Goal: Task Accomplishment & Management: Manage account settings

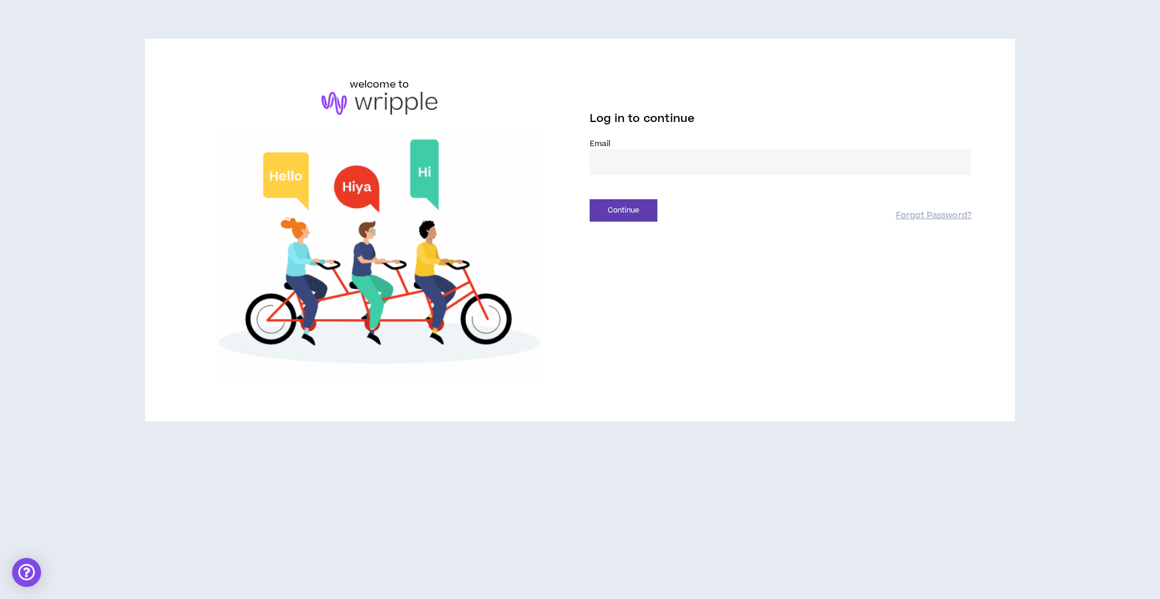
click at [681, 171] on input "email" at bounding box center [781, 162] width 382 height 26
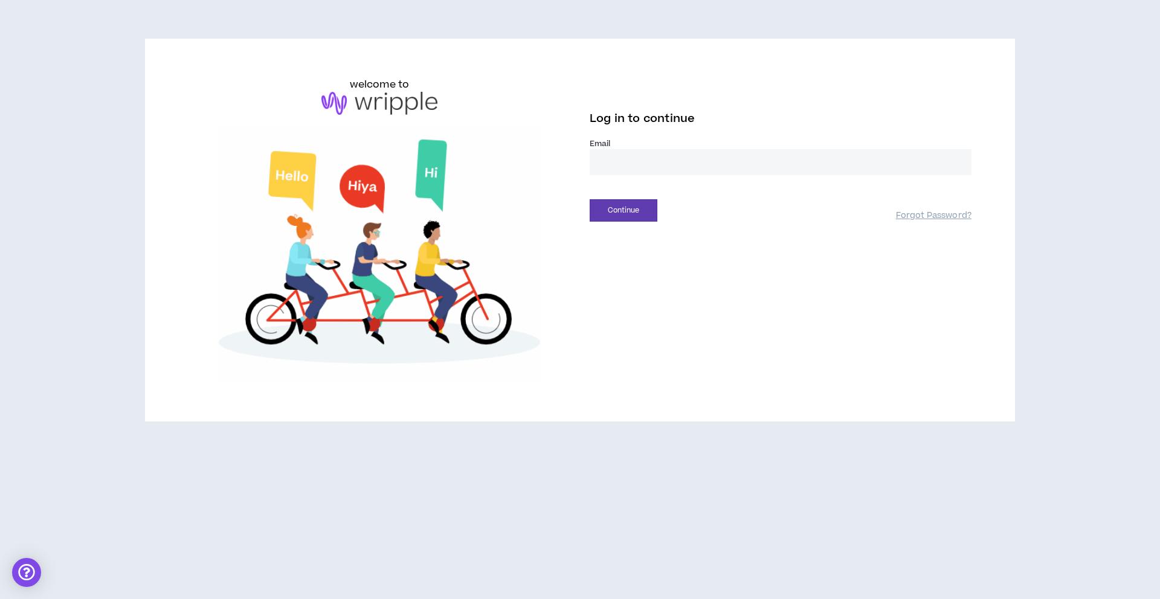
type input "**********"
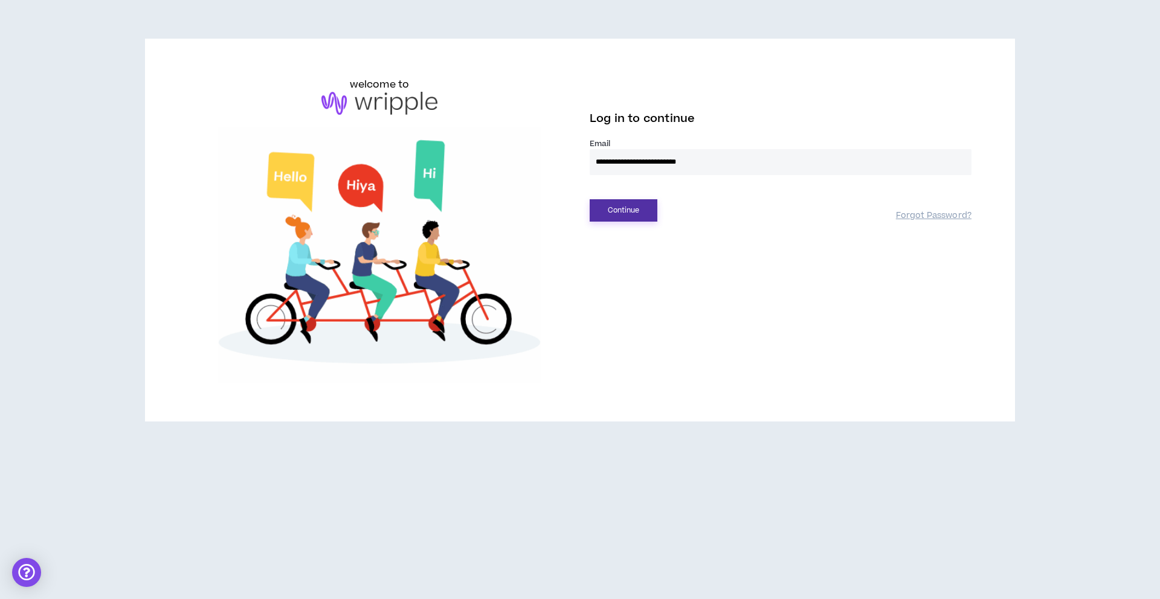
click at [632, 202] on button "Continue" at bounding box center [624, 210] width 68 height 22
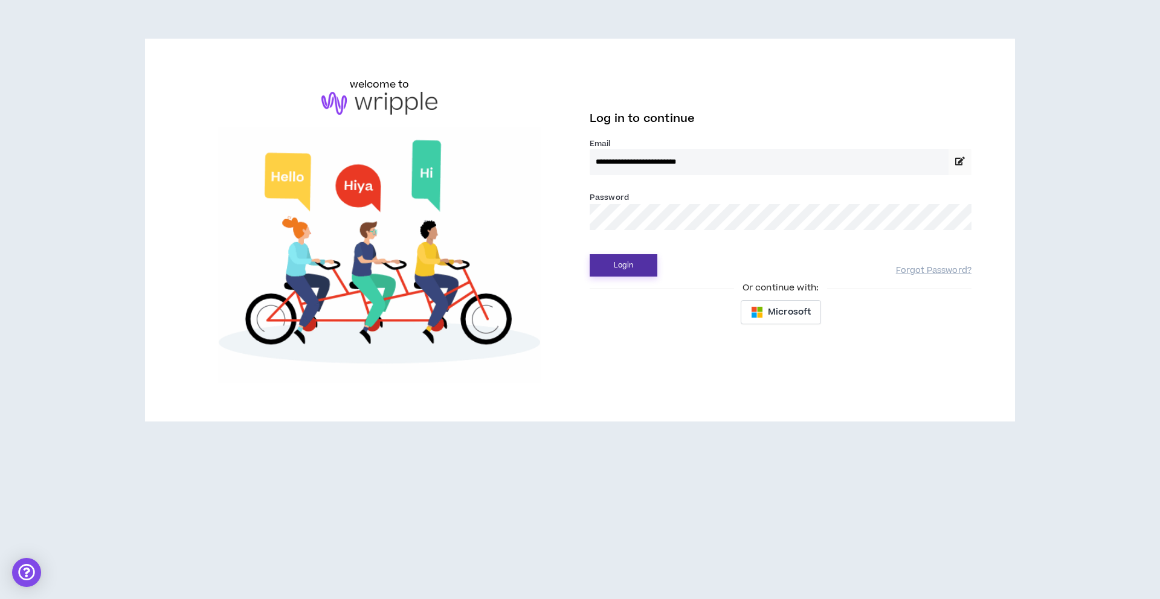
click at [628, 273] on button "Login" at bounding box center [624, 265] width 68 height 22
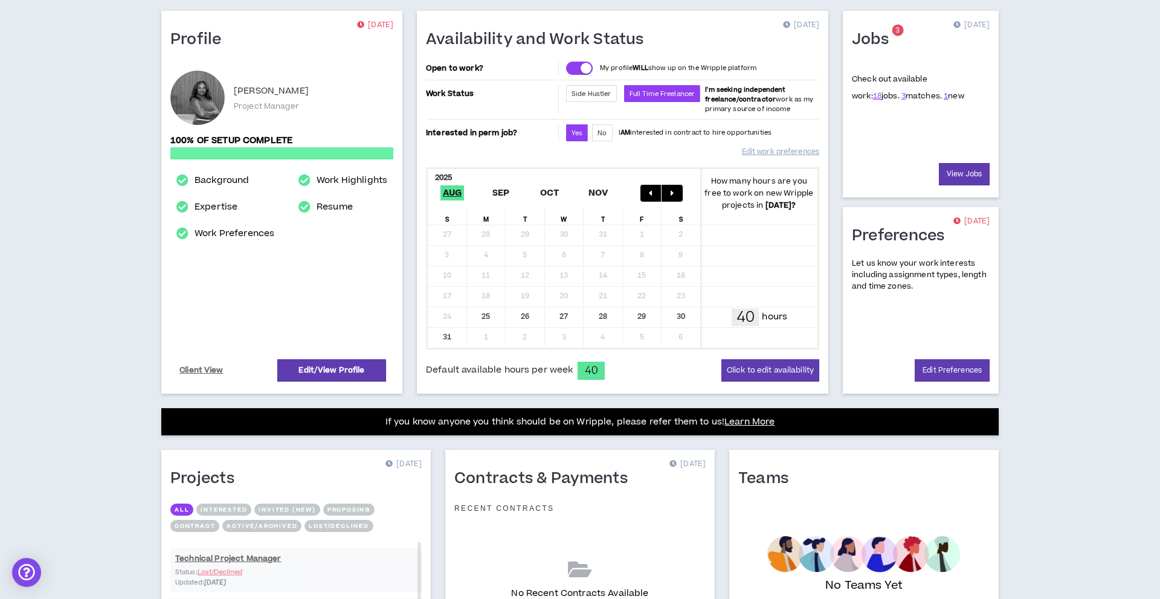
scroll to position [98, 0]
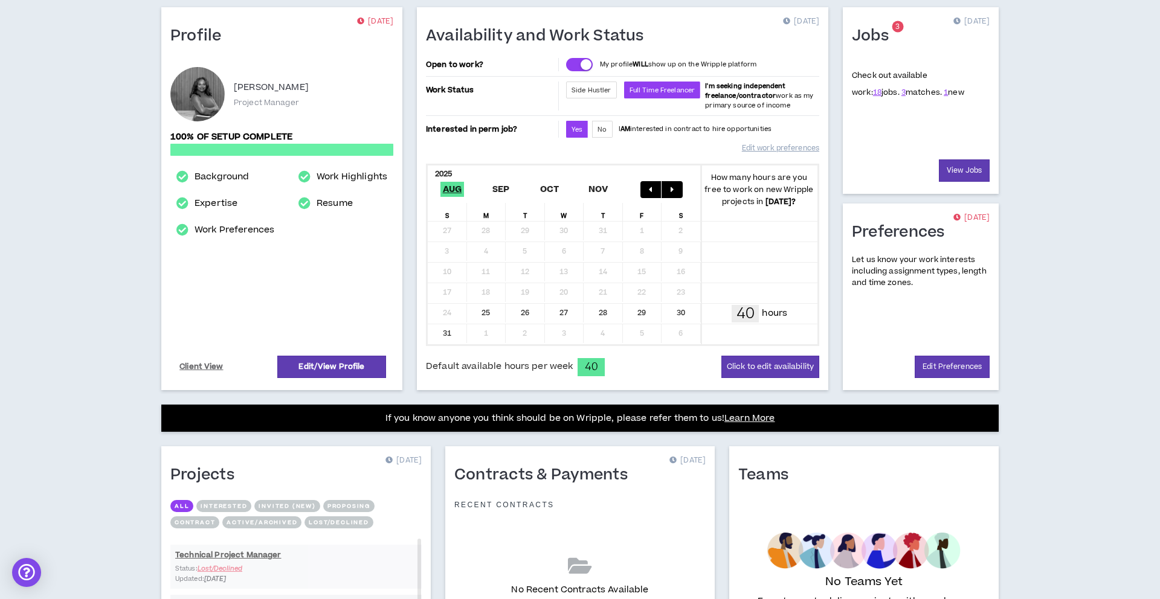
click at [347, 500] on button "Proposing" at bounding box center [348, 506] width 51 height 12
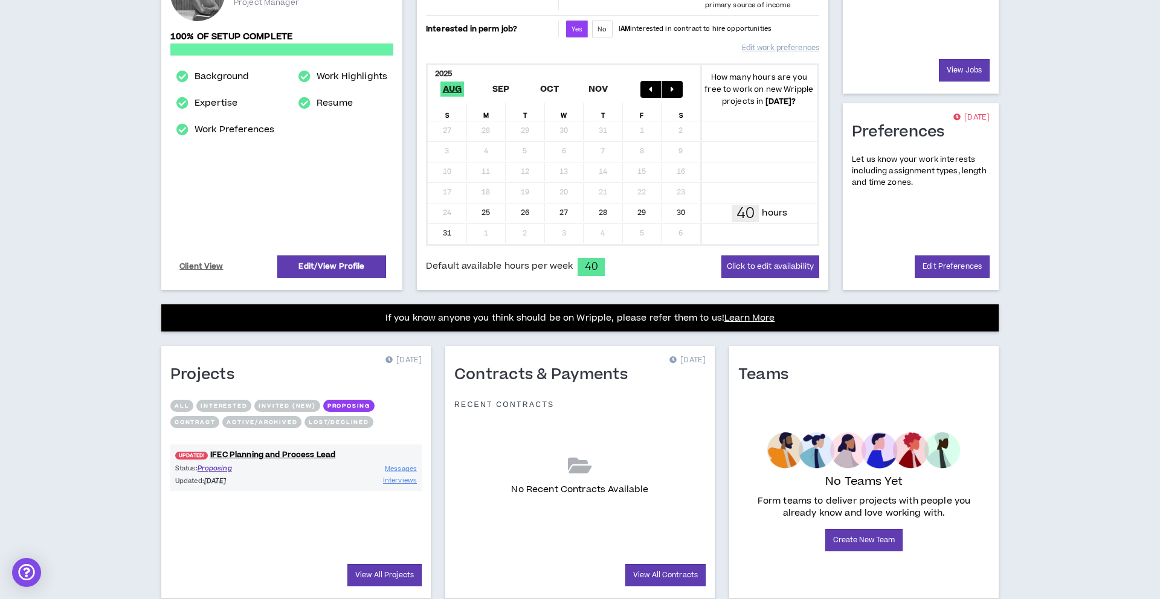
scroll to position [201, 0]
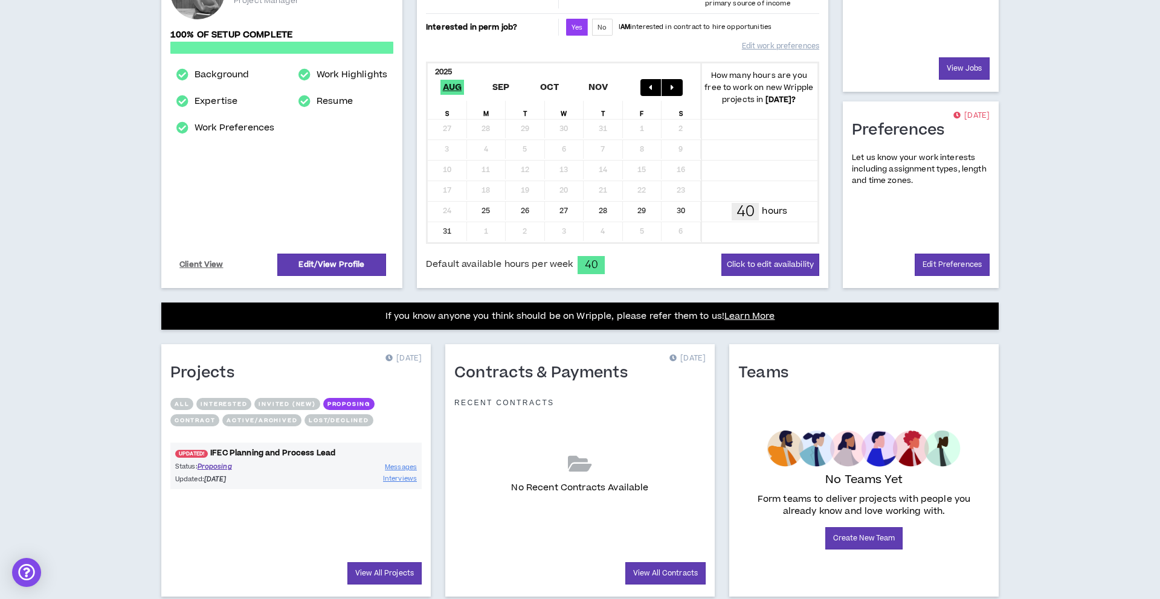
click at [322, 454] on link "UPDATED! IFEC Planning and Process Lead" at bounding box center [295, 453] width 251 height 11
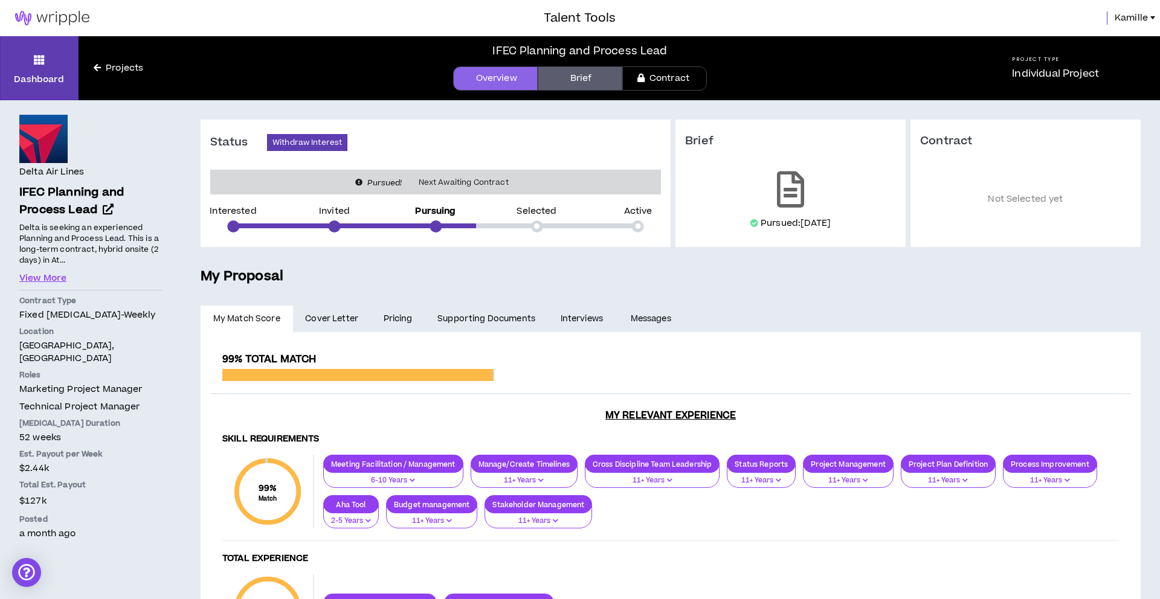
scroll to position [1, 0]
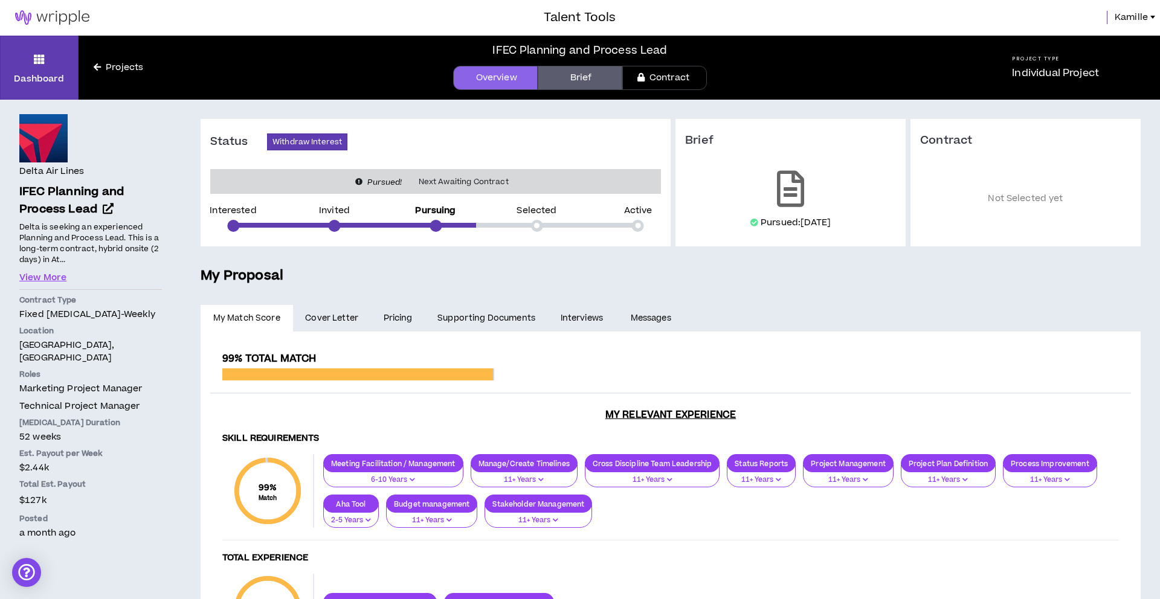
click at [570, 314] on link "Interviews" at bounding box center [583, 318] width 70 height 27
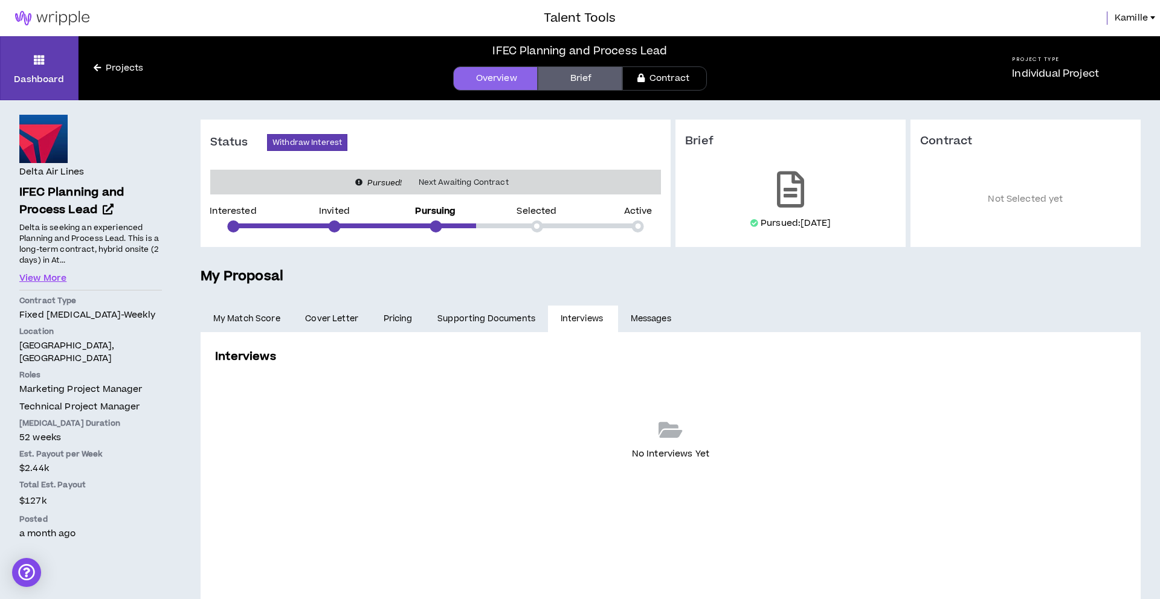
click at [502, 321] on link "Supporting Documents" at bounding box center [486, 319] width 123 height 27
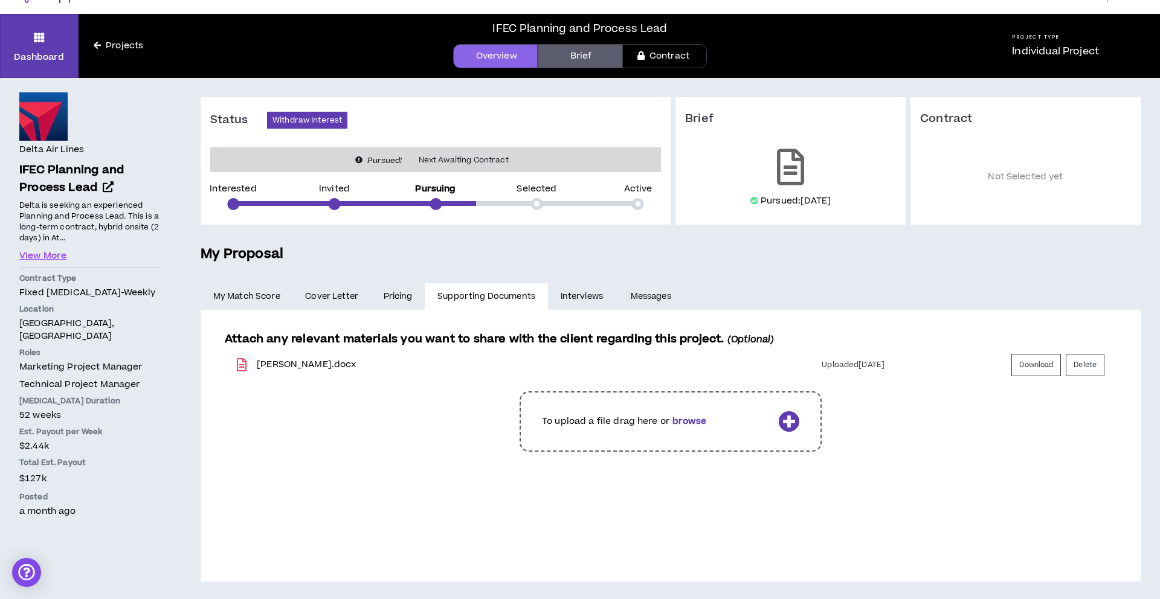
scroll to position [24, 0]
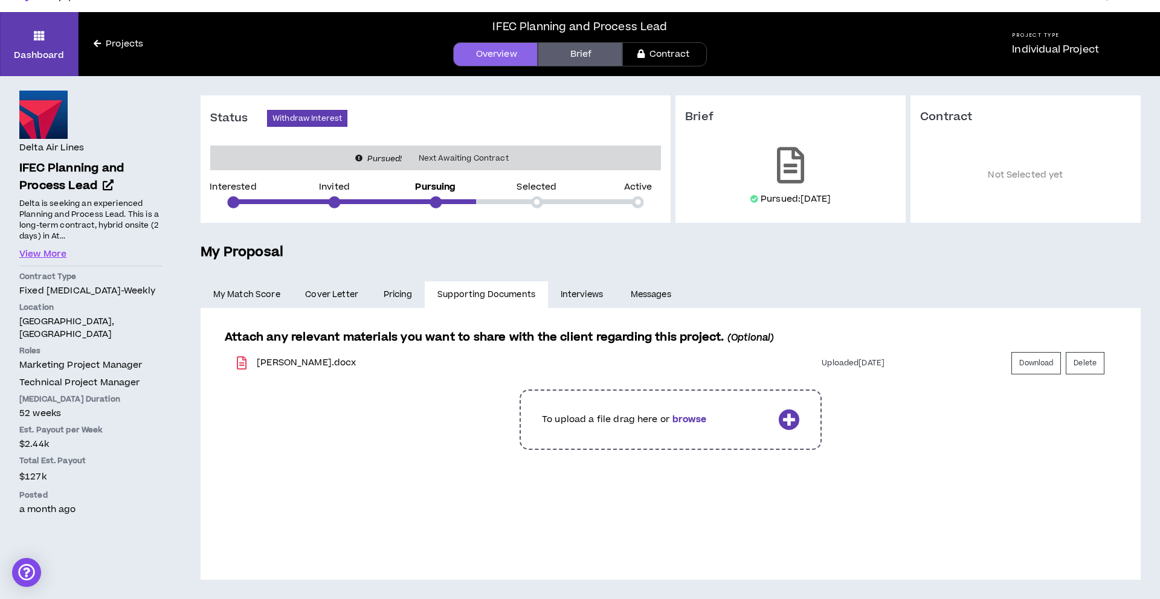
click at [347, 292] on span "Cover Letter" at bounding box center [331, 294] width 53 height 13
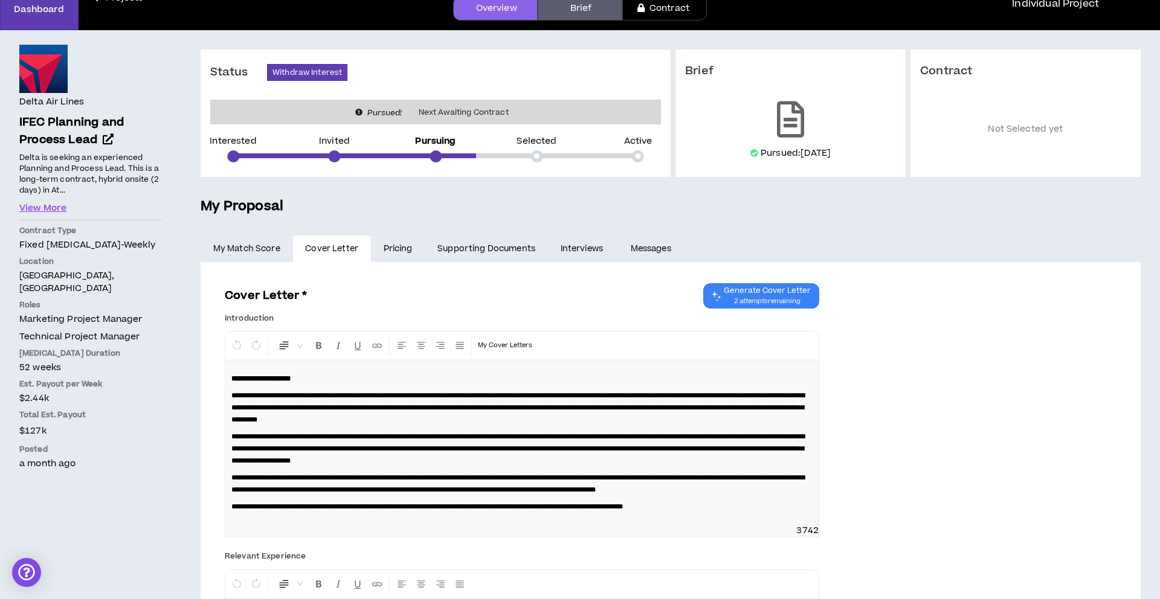
scroll to position [74, 0]
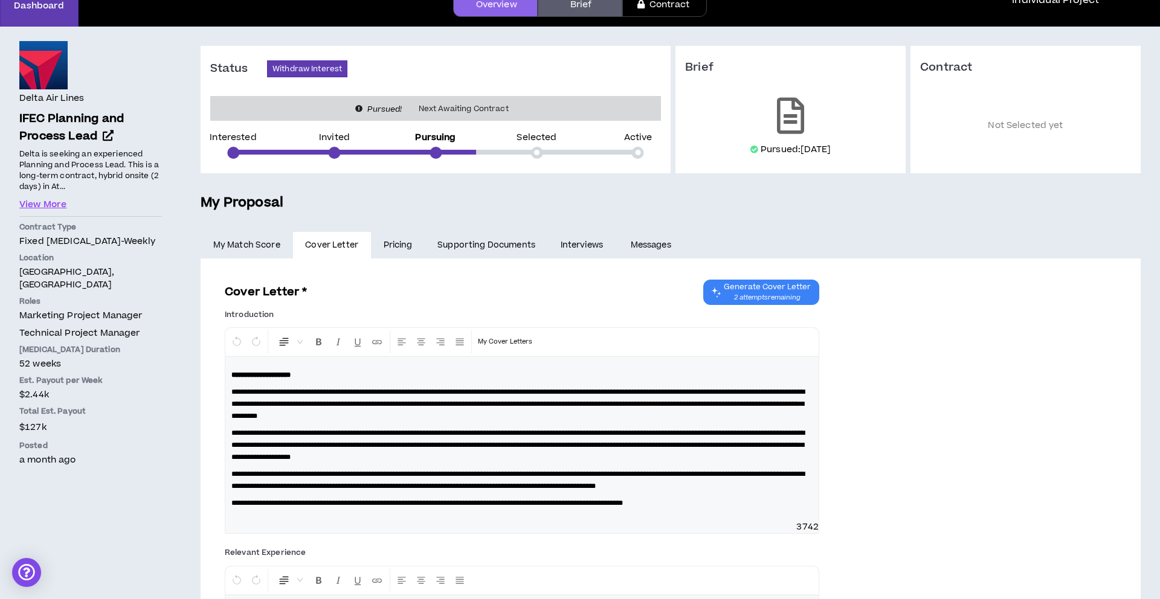
click at [268, 245] on link "My Match Score" at bounding box center [247, 245] width 92 height 27
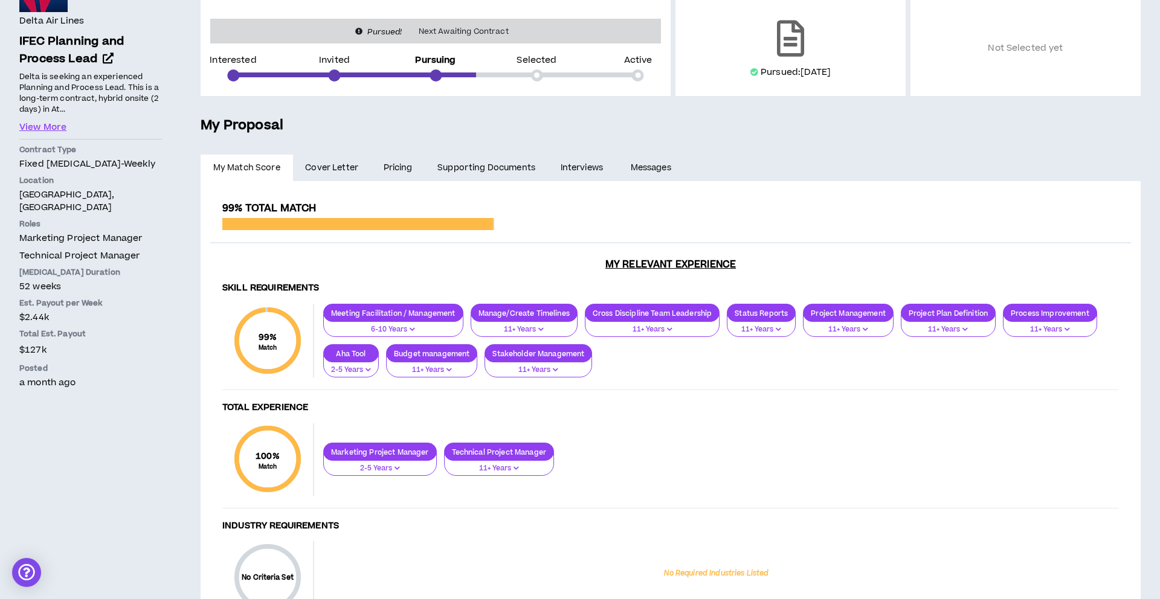
scroll to position [150, 0]
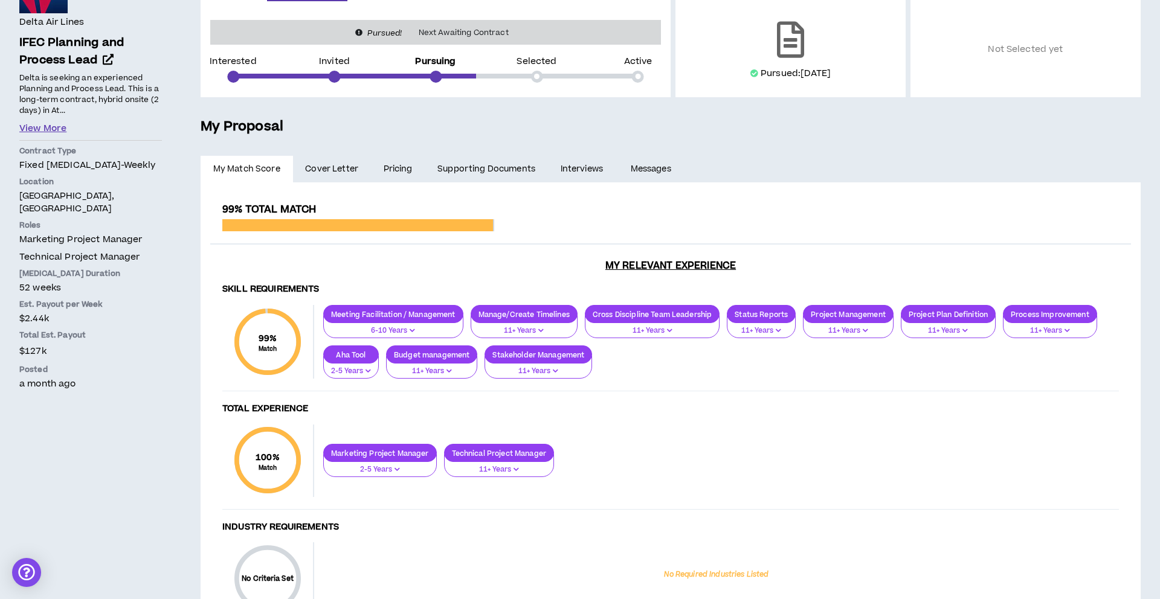
click at [54, 134] on button "View More" at bounding box center [42, 128] width 47 height 13
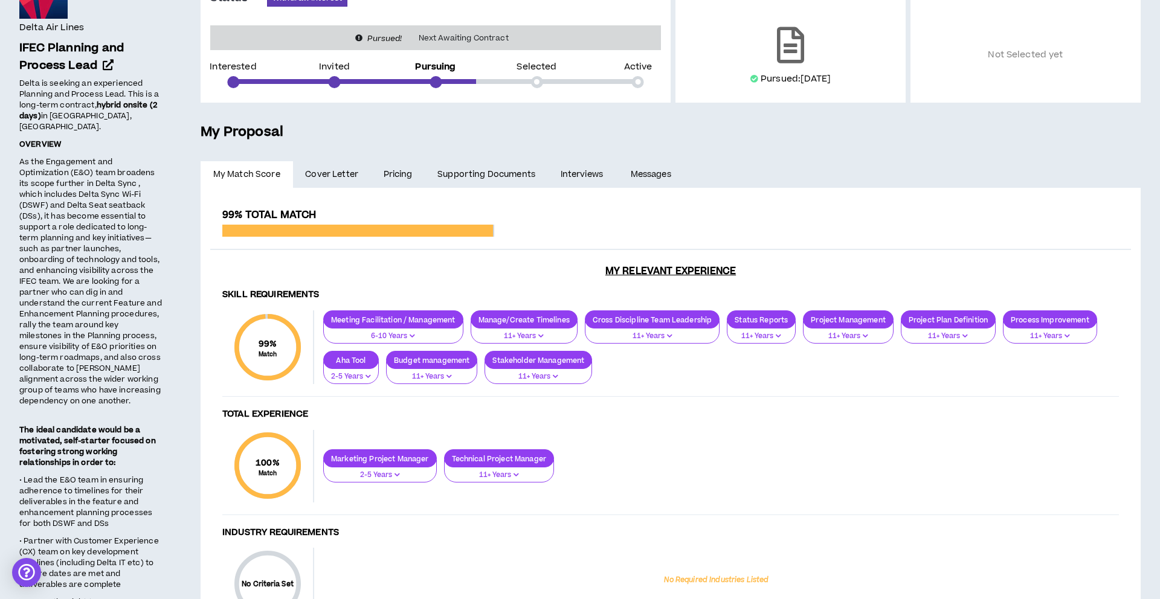
scroll to position [0, 0]
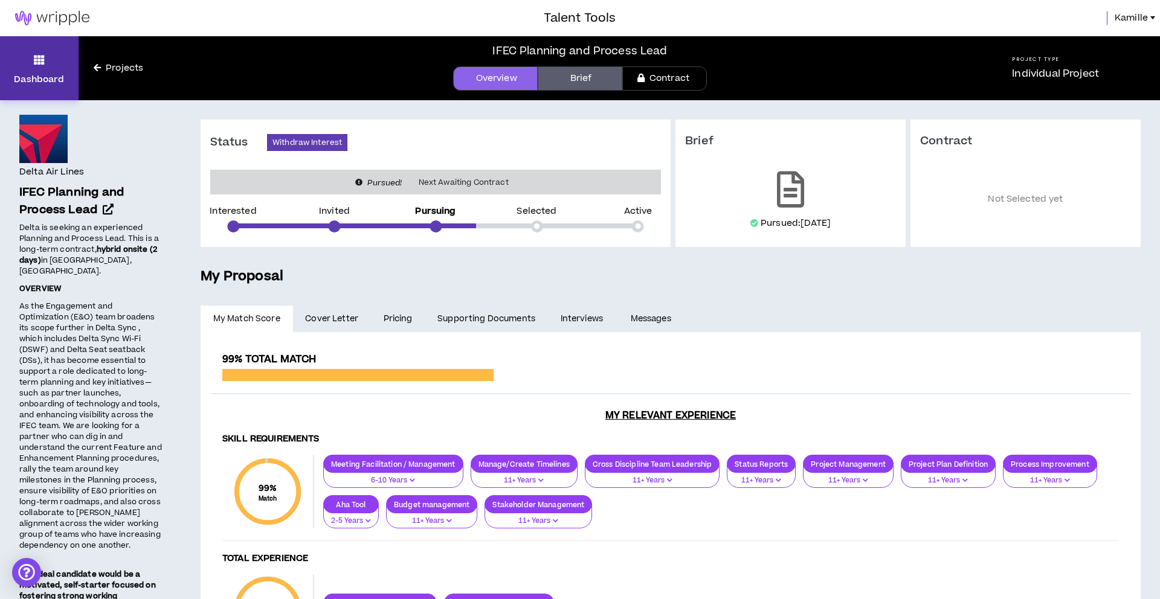
click at [52, 78] on p "Dashboard" at bounding box center [39, 79] width 50 height 13
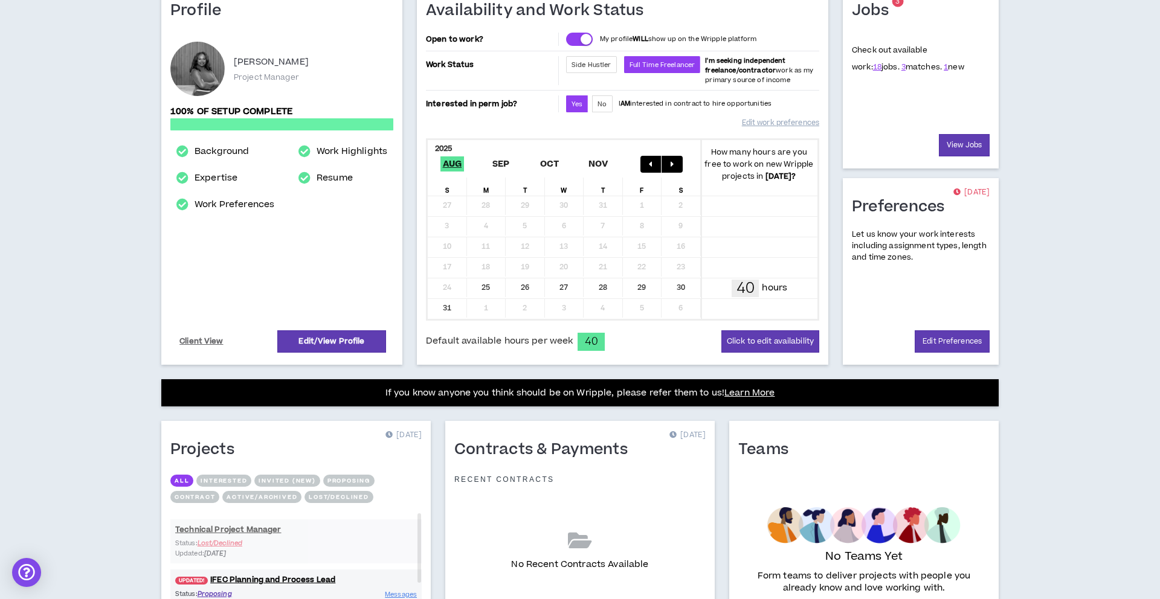
scroll to position [115, 0]
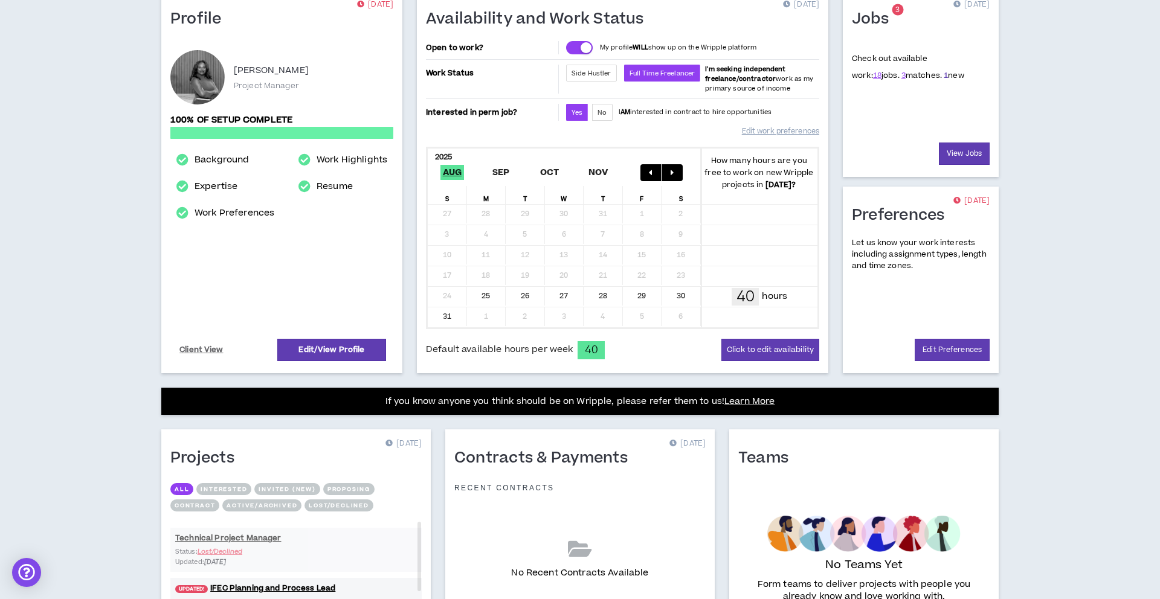
click at [944, 78] on link "1" at bounding box center [946, 75] width 4 height 11
